Goal: Task Accomplishment & Management: Understand process/instructions

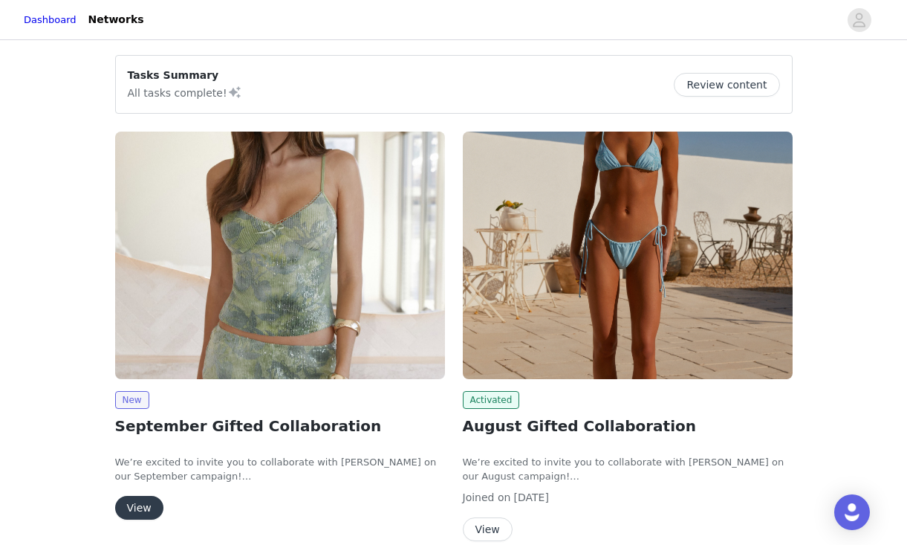
click at [142, 512] on button "View" at bounding box center [139, 508] width 48 height 24
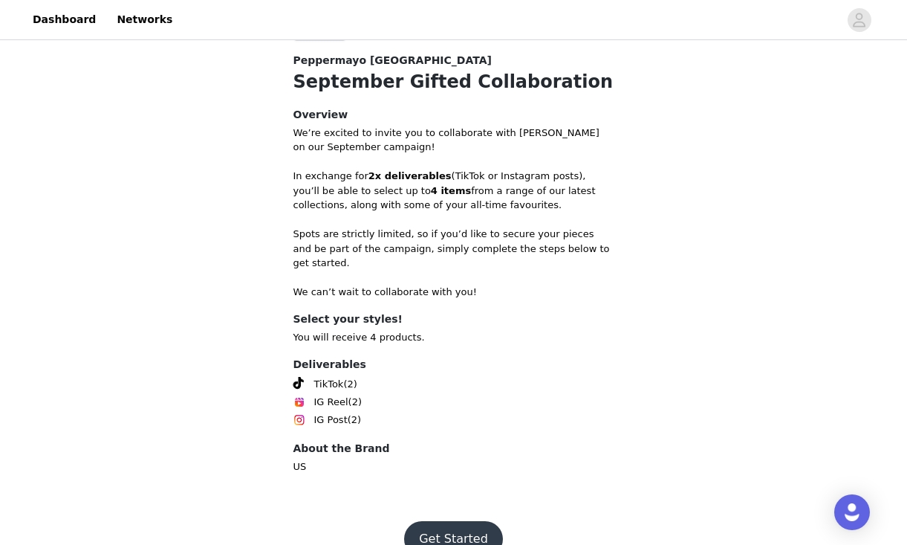
click at [465, 521] on button "Get Started" at bounding box center [453, 539] width 99 height 36
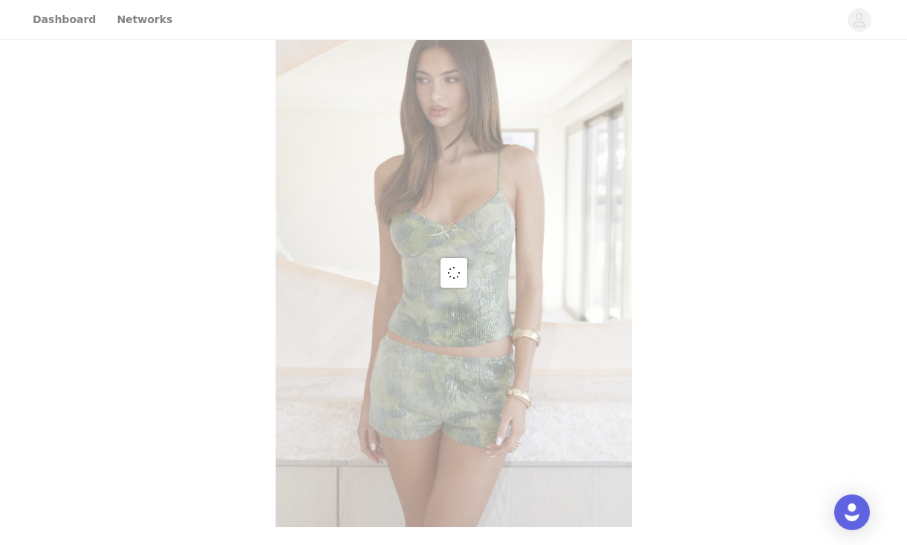
scroll to position [567, 0]
